Goal: Information Seeking & Learning: Find specific fact

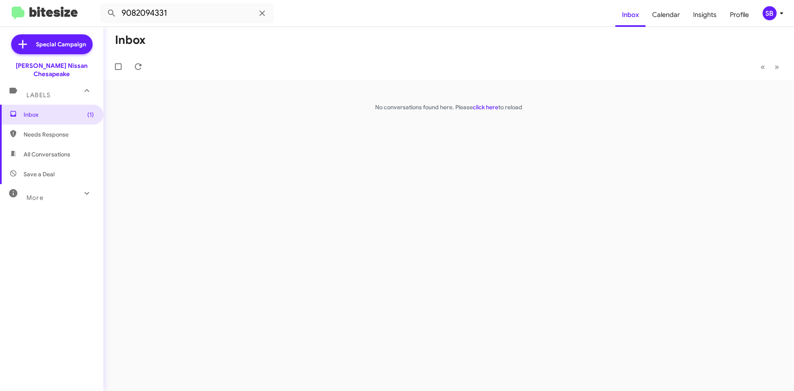
drag, startPoint x: 203, startPoint y: 16, endPoint x: 57, endPoint y: 12, distance: 145.7
click at [57, 12] on mat-toolbar "9082094331 Inbox Calendar Insights Profile SB" at bounding box center [397, 13] width 794 height 26
click at [103, 5] on button at bounding box center [111, 13] width 17 height 17
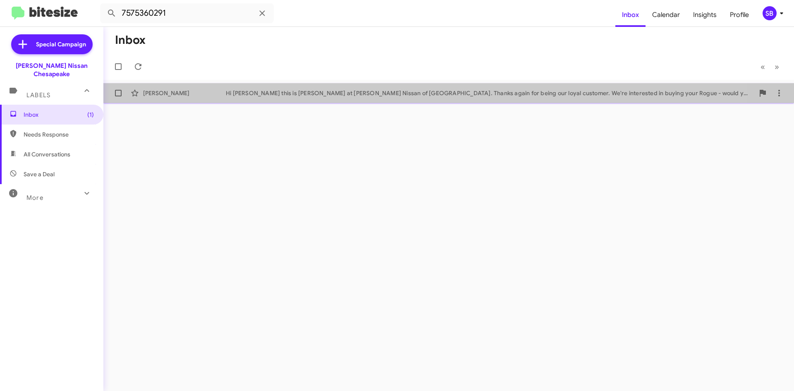
click at [298, 87] on div "[PERSON_NAME] Hi [PERSON_NAME] this is [PERSON_NAME] at [PERSON_NAME] Nissan of…" at bounding box center [449, 93] width 678 height 17
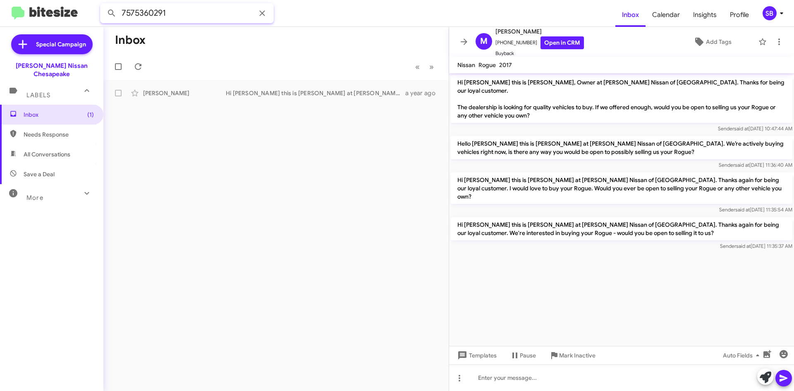
drag, startPoint x: 192, startPoint y: 14, endPoint x: 90, endPoint y: 16, distance: 101.8
click at [90, 16] on mat-toolbar "7575360291 Inbox Calendar Insights Profile SB" at bounding box center [397, 13] width 794 height 26
type input "7587536029"
click at [103, 5] on button at bounding box center [111, 13] width 17 height 17
click at [191, 14] on input "7587536029" at bounding box center [187, 13] width 174 height 20
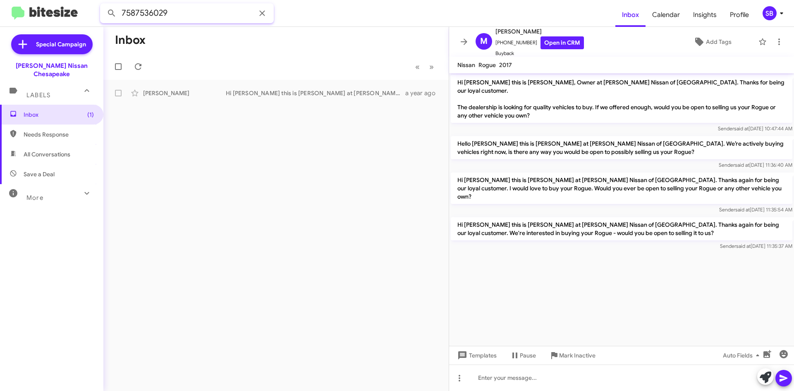
click at [103, 5] on button at bounding box center [111, 13] width 17 height 17
click at [191, 14] on input "7587536029" at bounding box center [187, 13] width 174 height 20
